Goal: Task Accomplishment & Management: Use online tool/utility

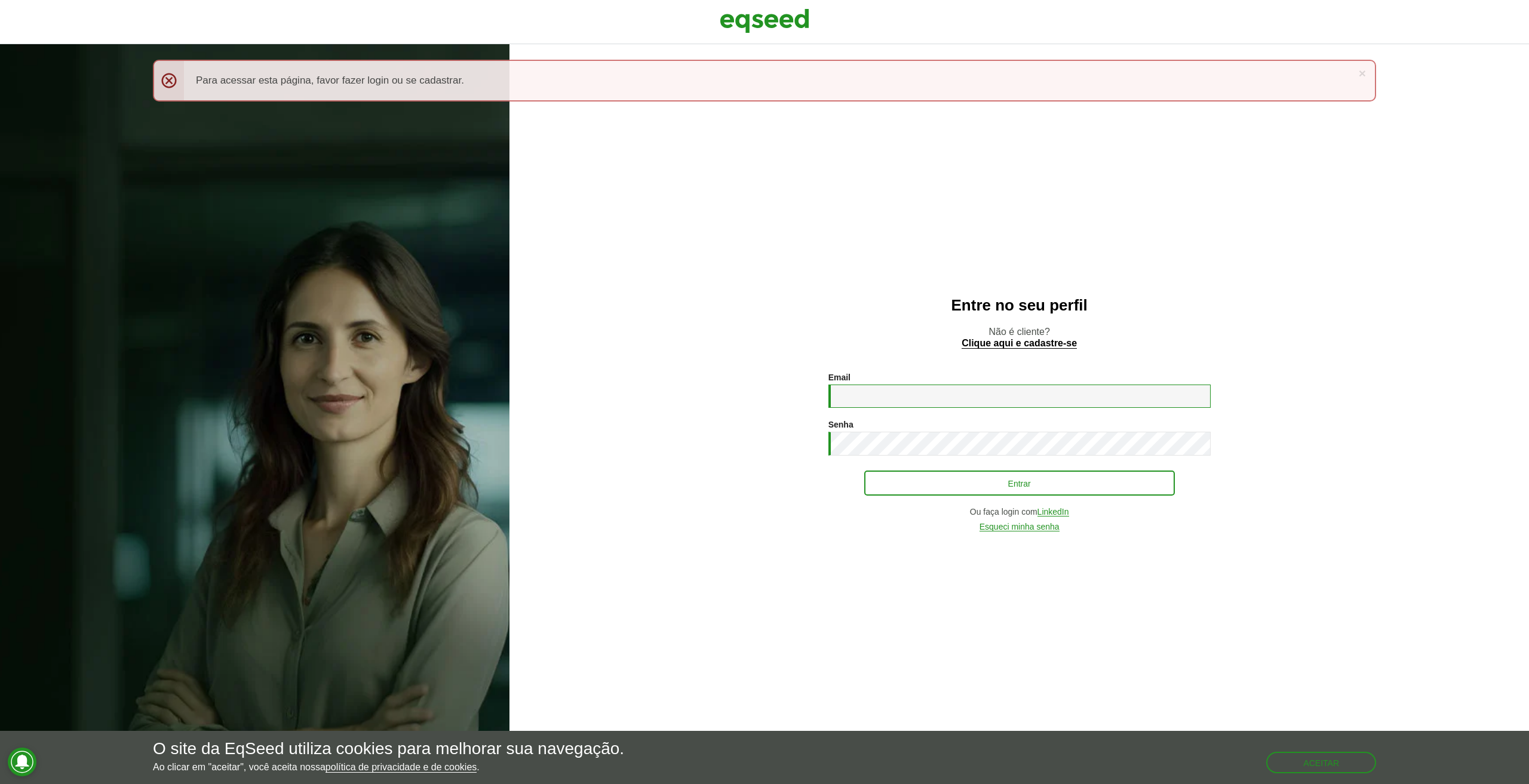
type input "**********"
click at [906, 481] on button "Entrar" at bounding box center [1020, 484] width 311 height 23
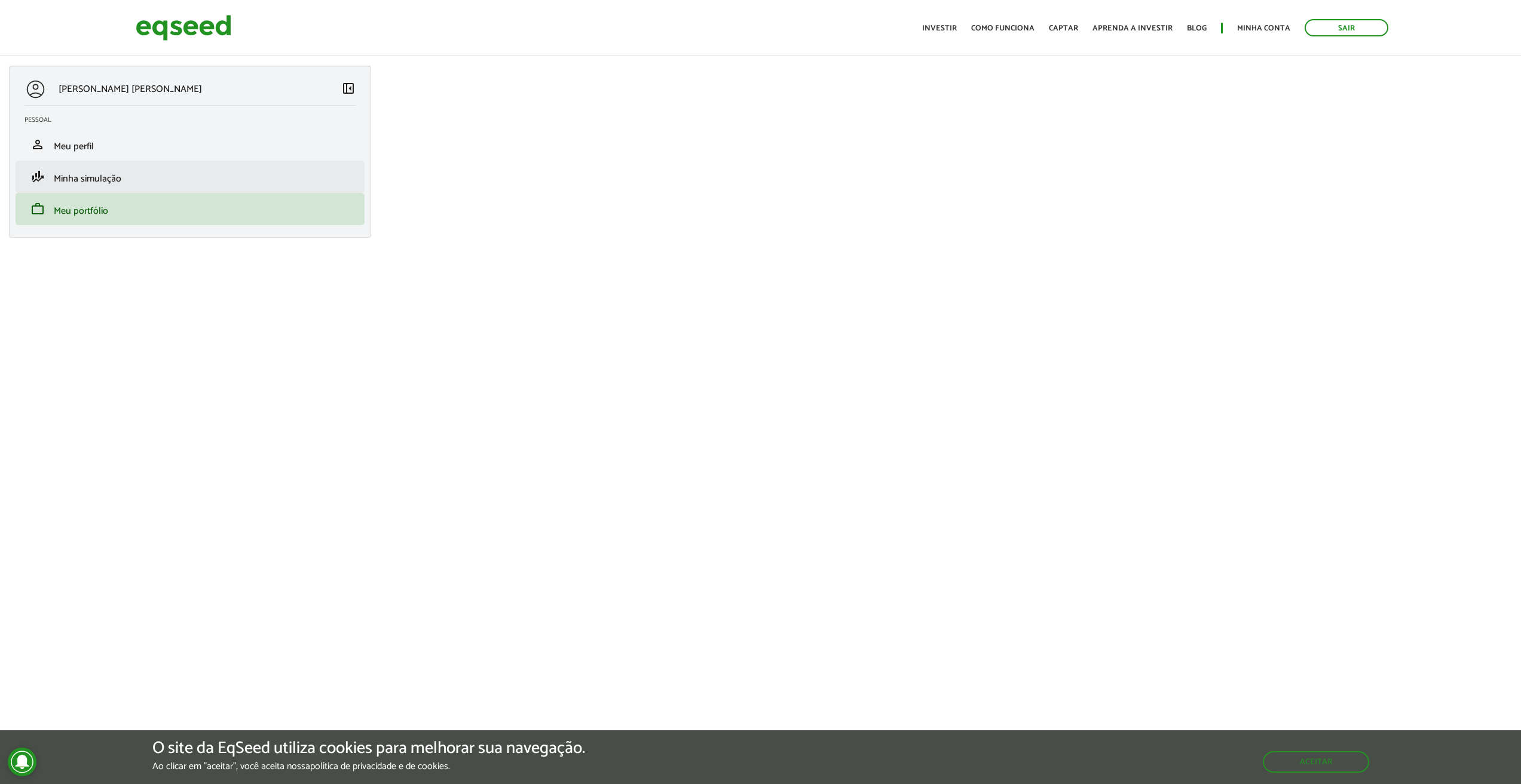
click at [187, 188] on li "finance_mode Minha simulação" at bounding box center [190, 176] width 349 height 32
click at [62, 179] on span "Minha simulação" at bounding box center [88, 179] width 68 height 16
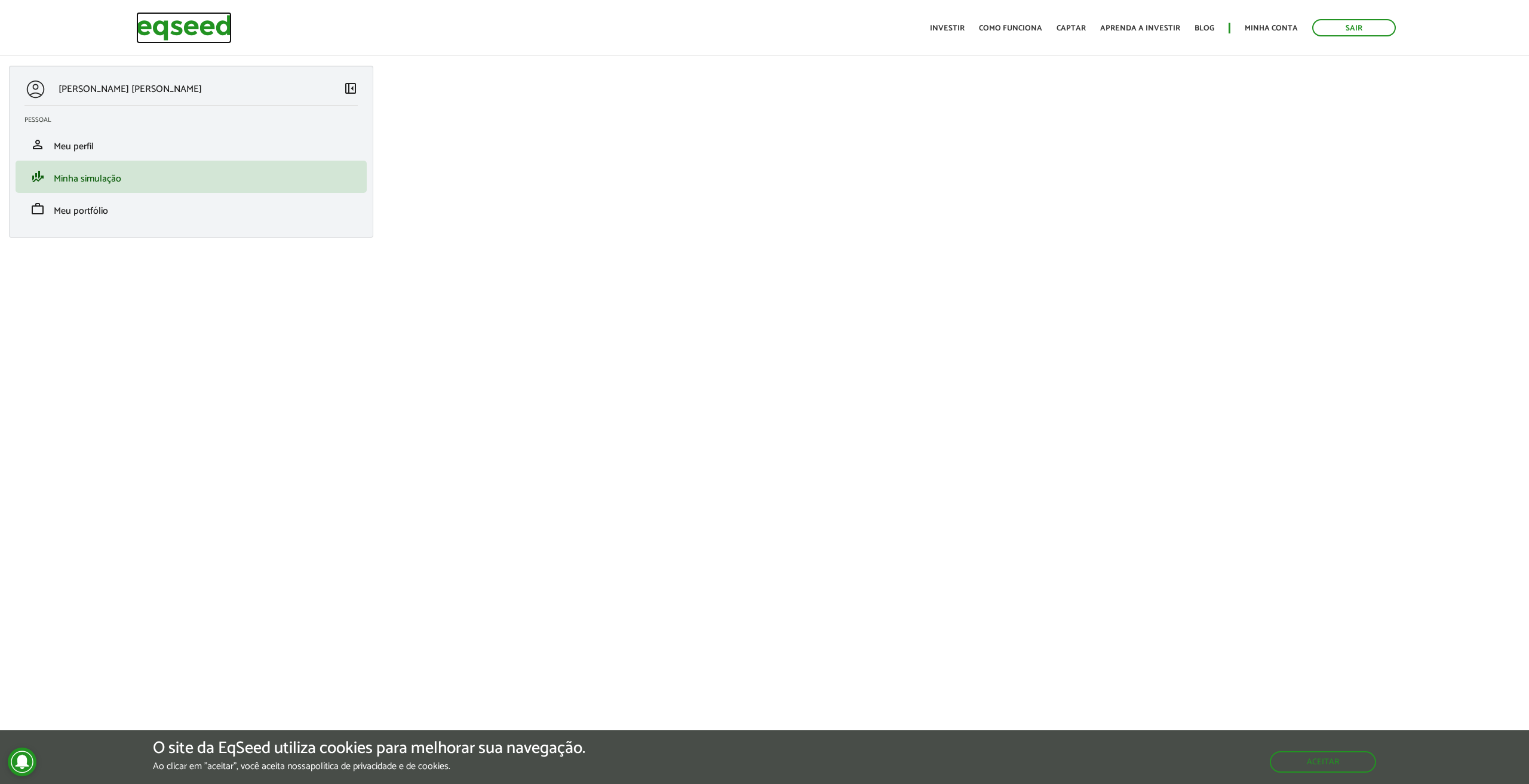
click at [157, 33] on img at bounding box center [184, 28] width 96 height 31
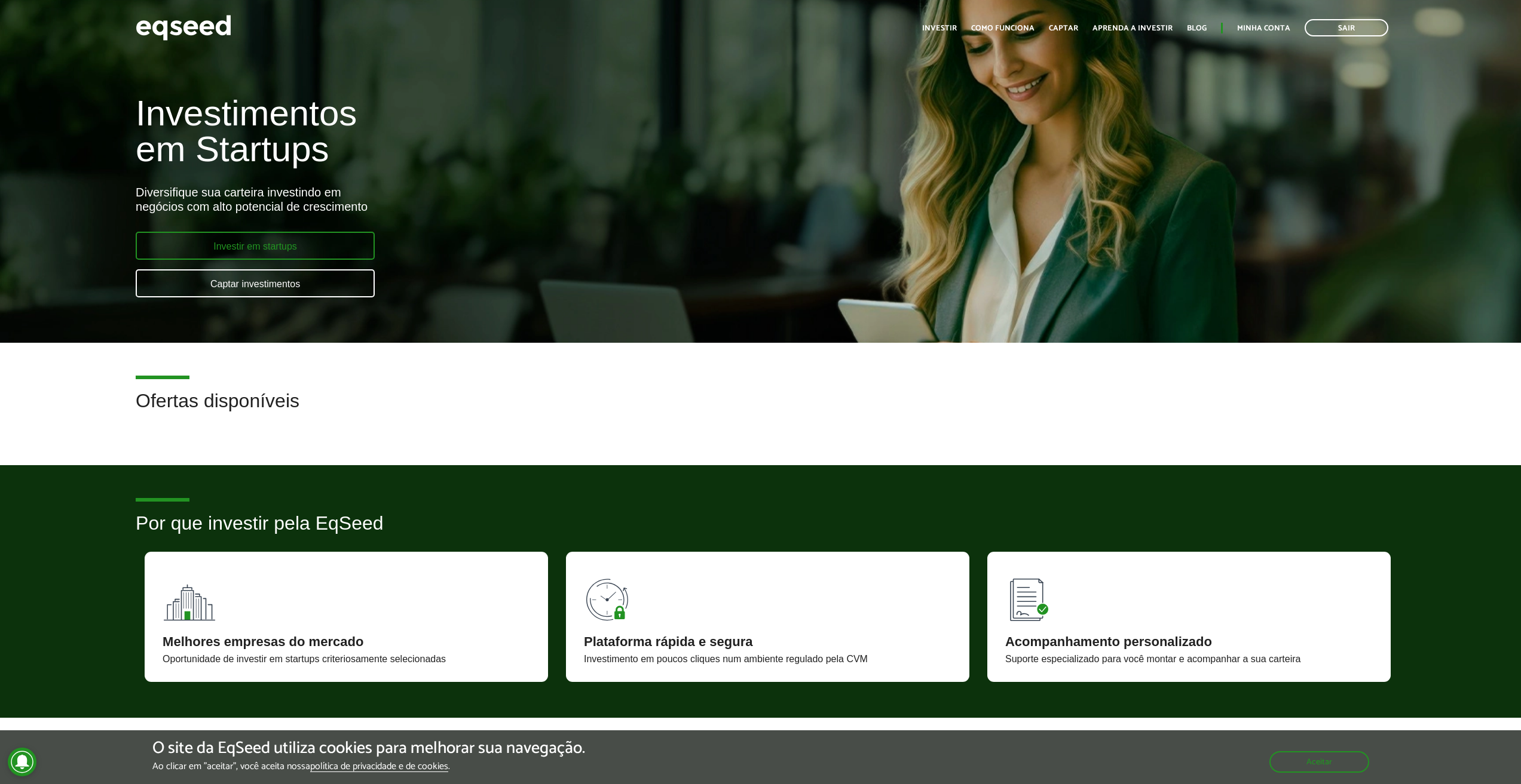
click at [327, 252] on link "Investir em startups" at bounding box center [255, 246] width 239 height 28
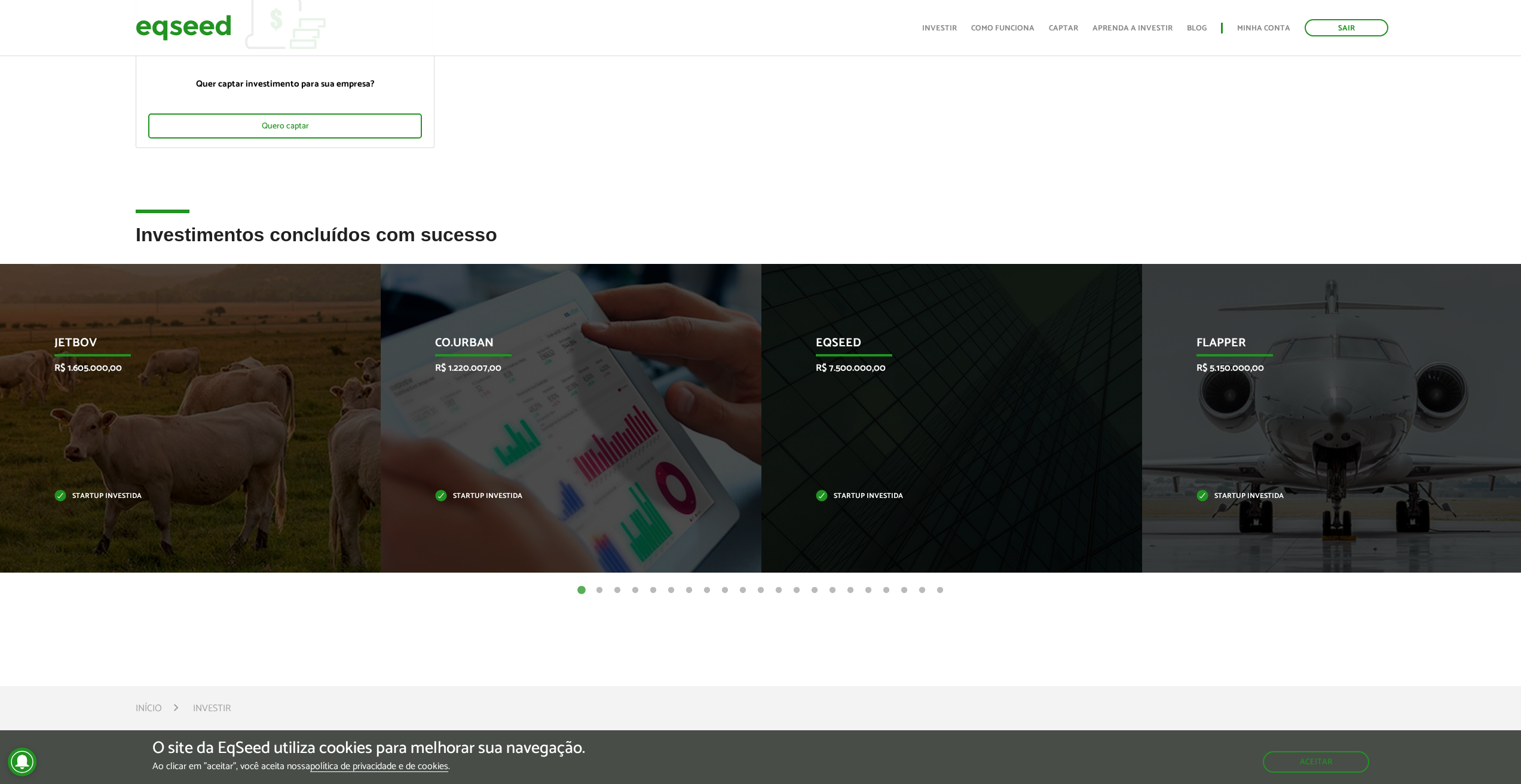
scroll to position [179, 0]
